Goal: Obtain resource: Obtain resource

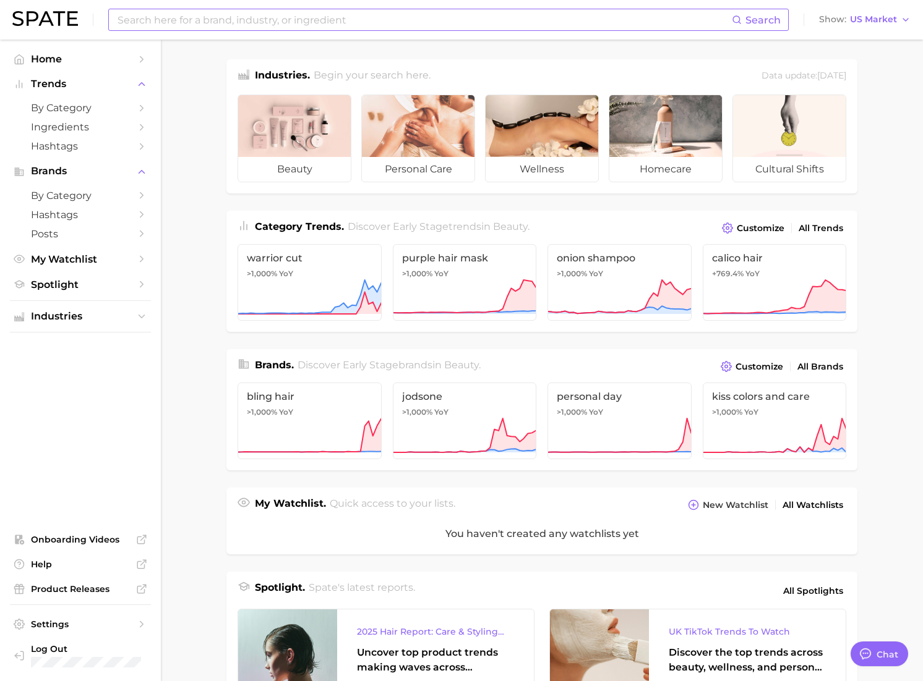
click at [427, 23] on input at bounding box center [423, 19] width 615 height 21
type input "primer"
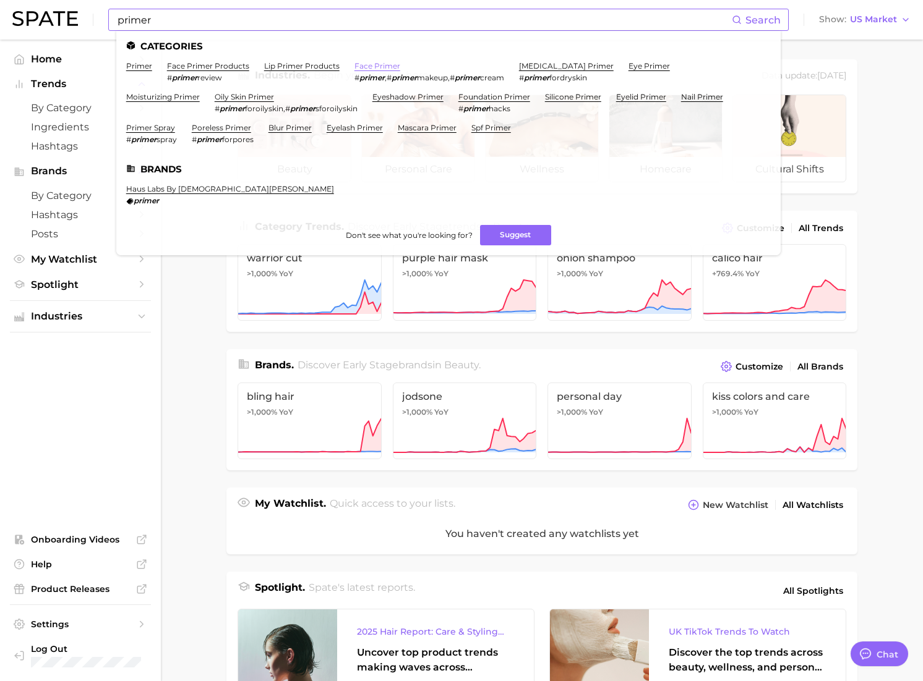
click at [366, 66] on link "face primer" at bounding box center [377, 65] width 46 height 9
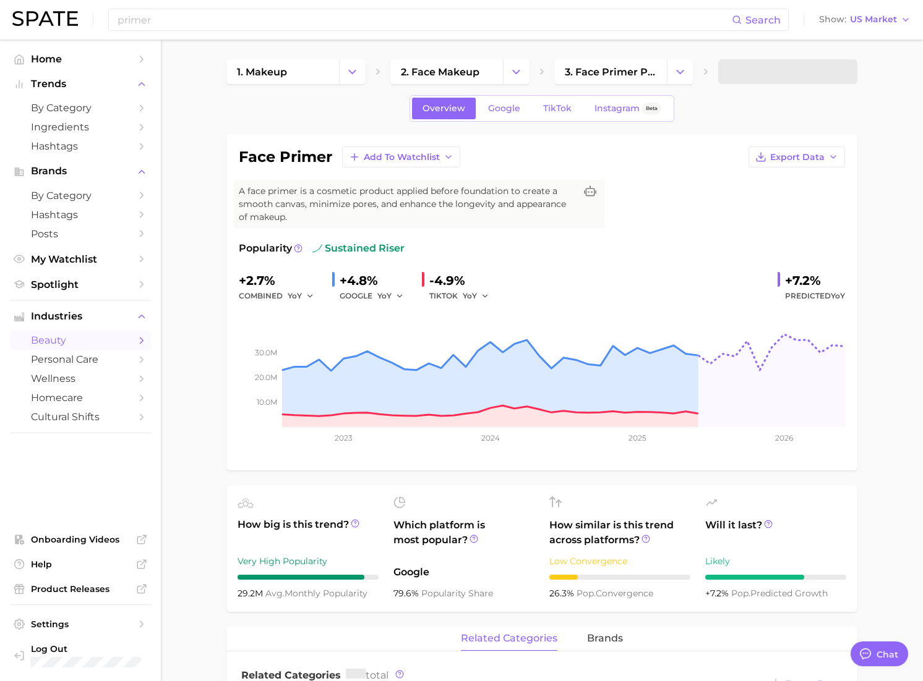
type textarea "x"
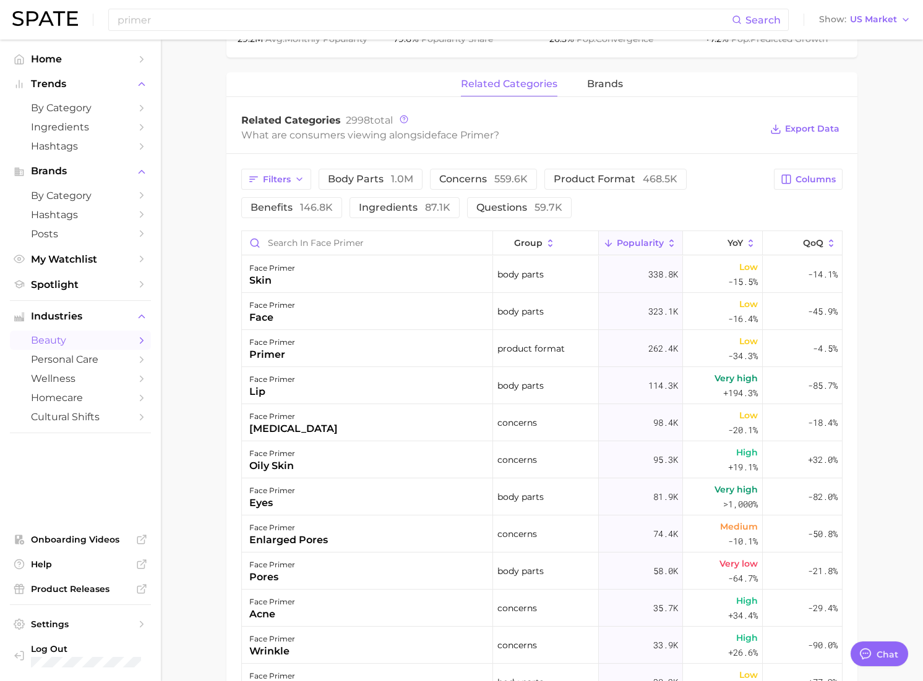
scroll to position [557, 0]
click at [610, 82] on span "brands" at bounding box center [605, 82] width 36 height 11
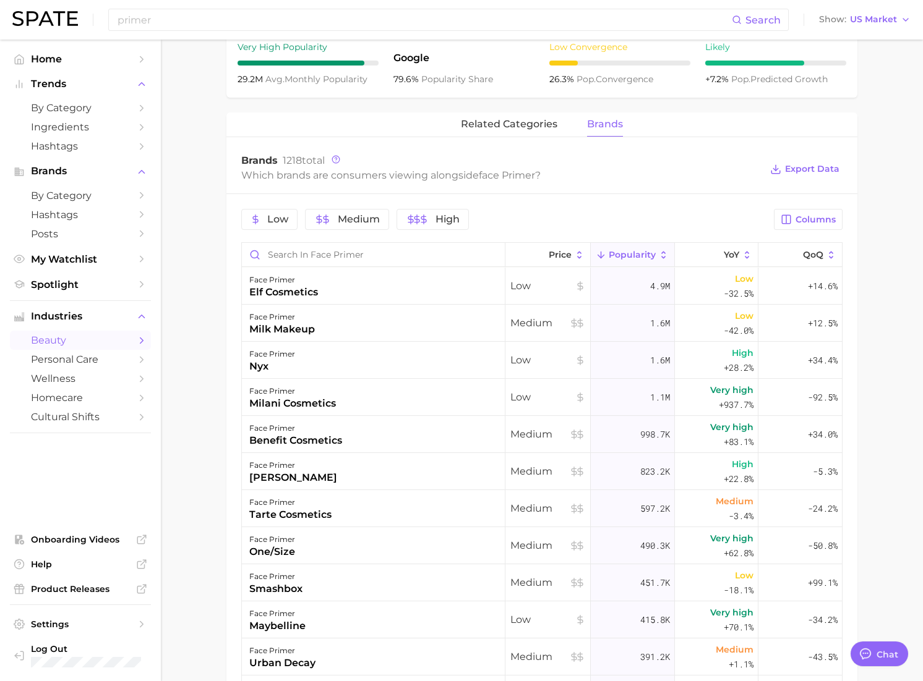
scroll to position [519, 0]
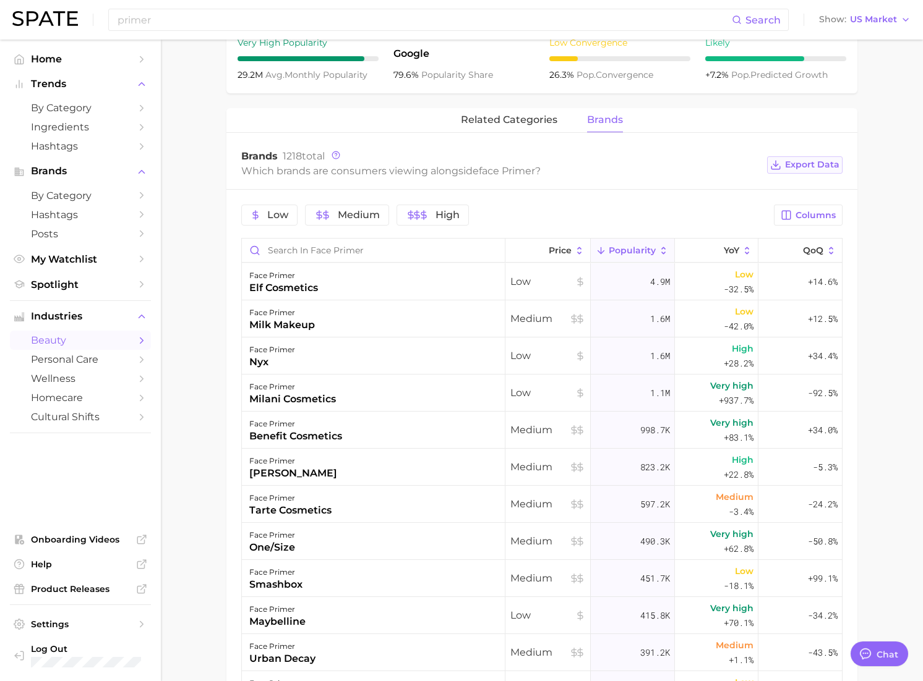
click at [829, 169] on span "Export Data" at bounding box center [812, 165] width 54 height 11
click at [825, 219] on span "Columns" at bounding box center [815, 215] width 40 height 11
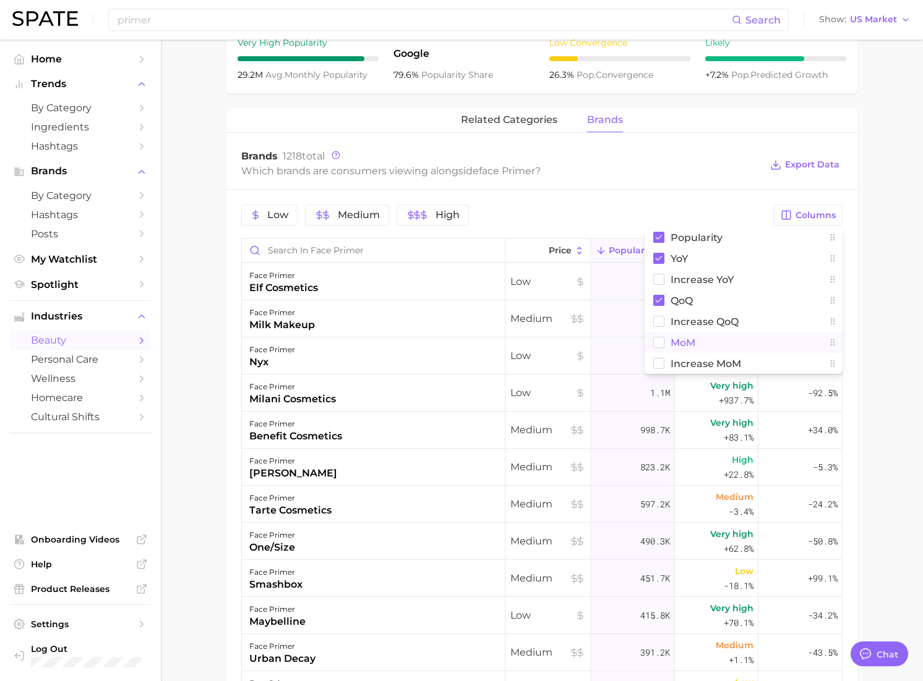
click at [660, 346] on rect at bounding box center [659, 343] width 11 height 11
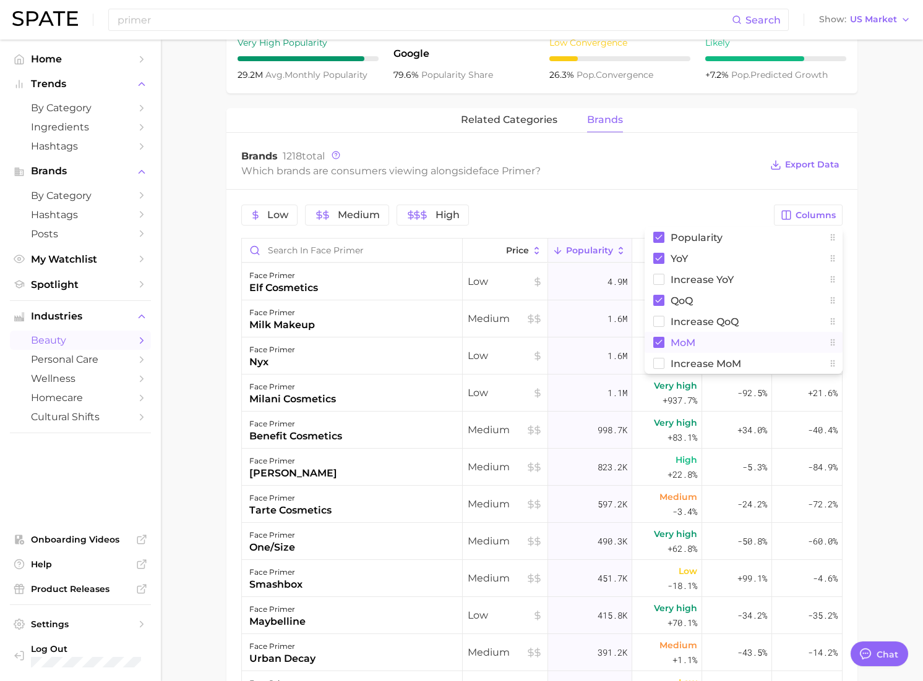
click at [626, 195] on div "Low Medium High Columns Popularity YoY Increase YoY QoQ Increase QoQ MoM Increa…" at bounding box center [541, 562] width 631 height 745
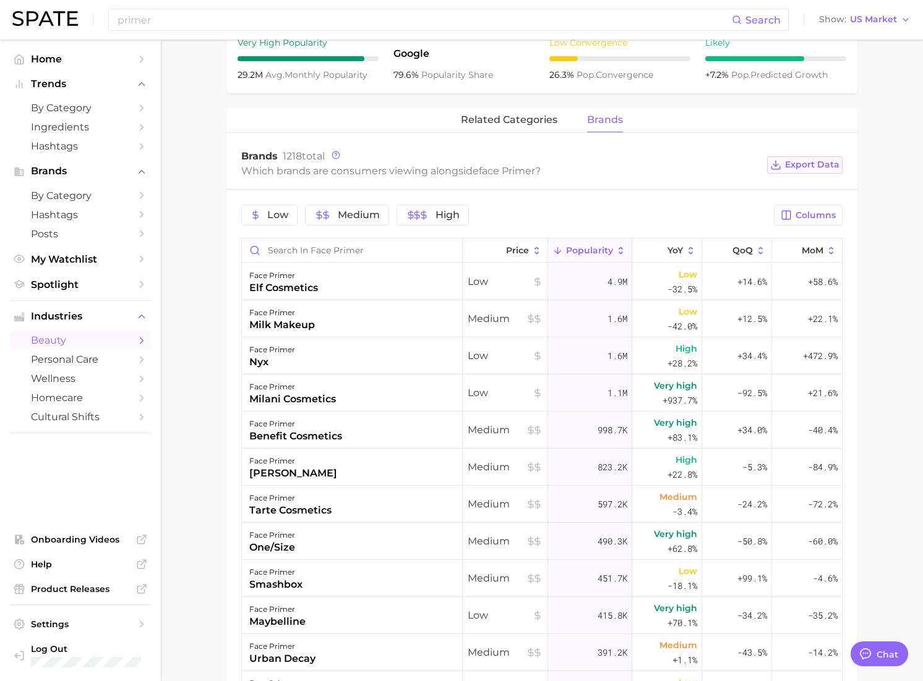
click at [800, 162] on span "Export Data" at bounding box center [812, 165] width 54 height 11
click at [646, 17] on input "primer" at bounding box center [423, 19] width 615 height 21
